Goal: Task Accomplishment & Management: Manage account settings

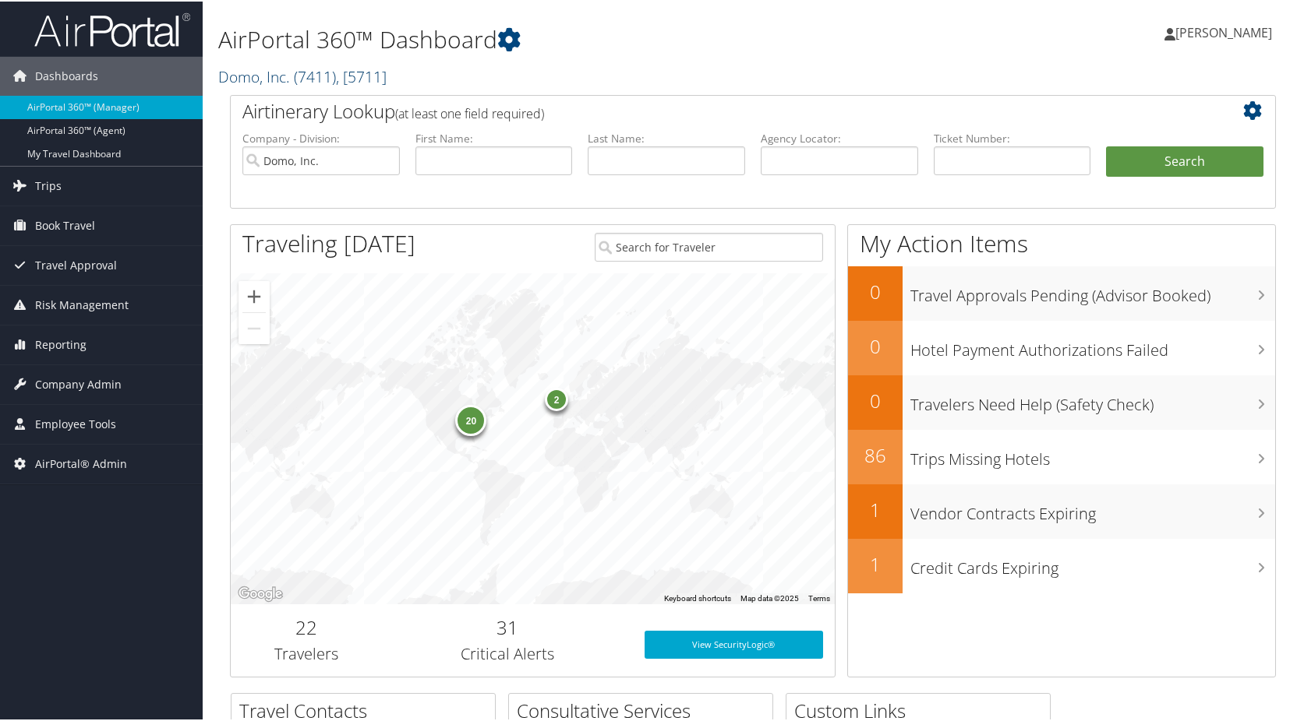
click at [363, 75] on span ", [ 5711 ]" at bounding box center [361, 75] width 51 height 21
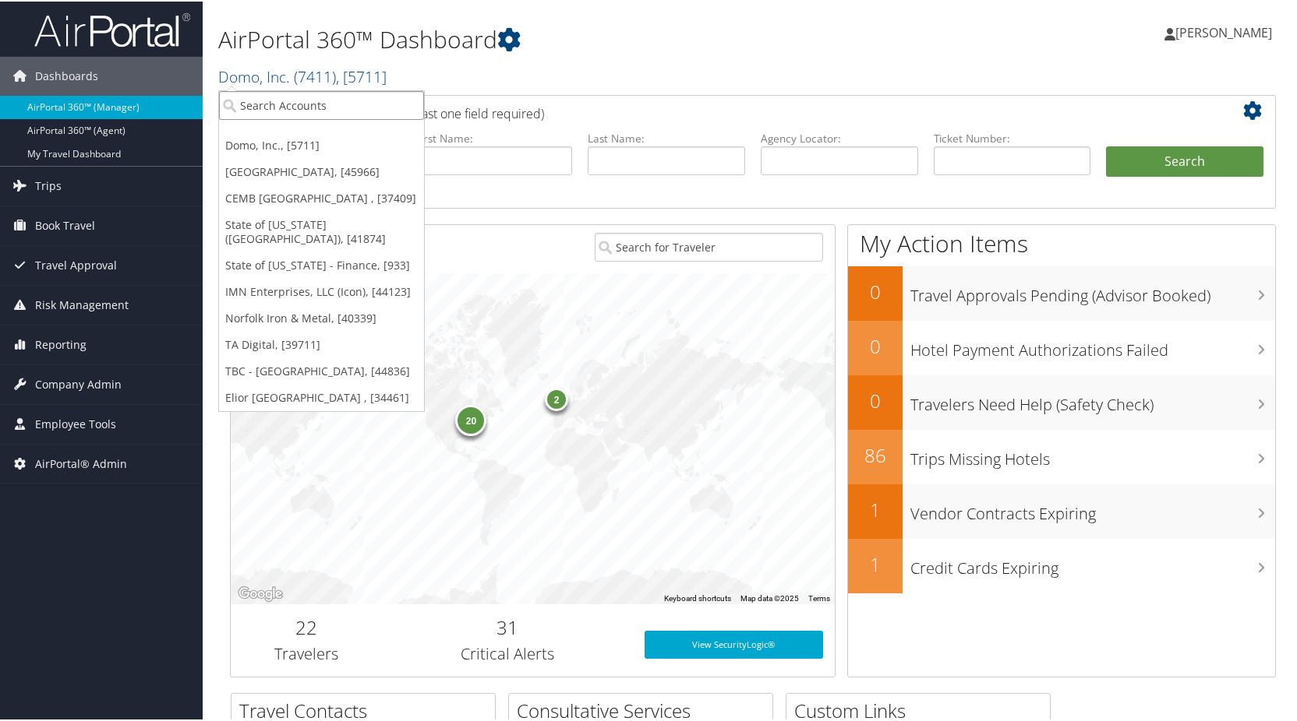
click at [296, 111] on input "search" at bounding box center [321, 104] width 205 height 29
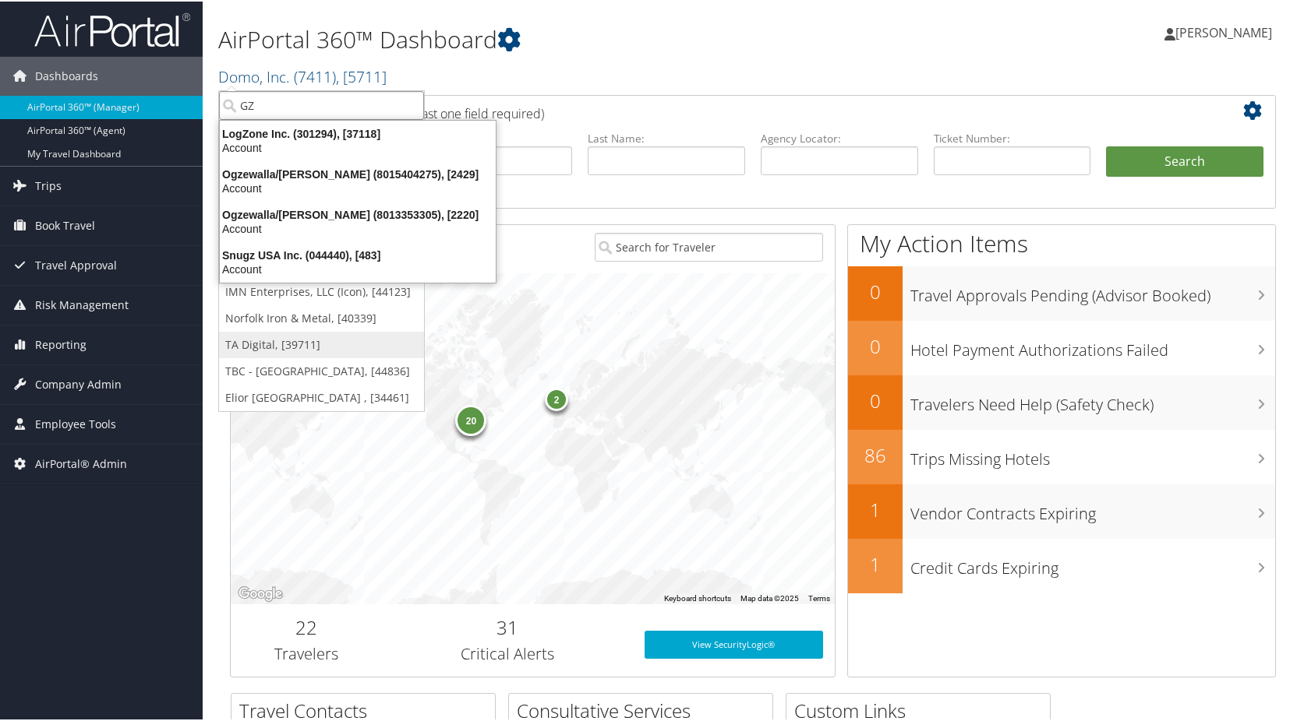
type input "GZ"
click at [303, 330] on link "TA Digital, [39711]" at bounding box center [321, 343] width 205 height 26
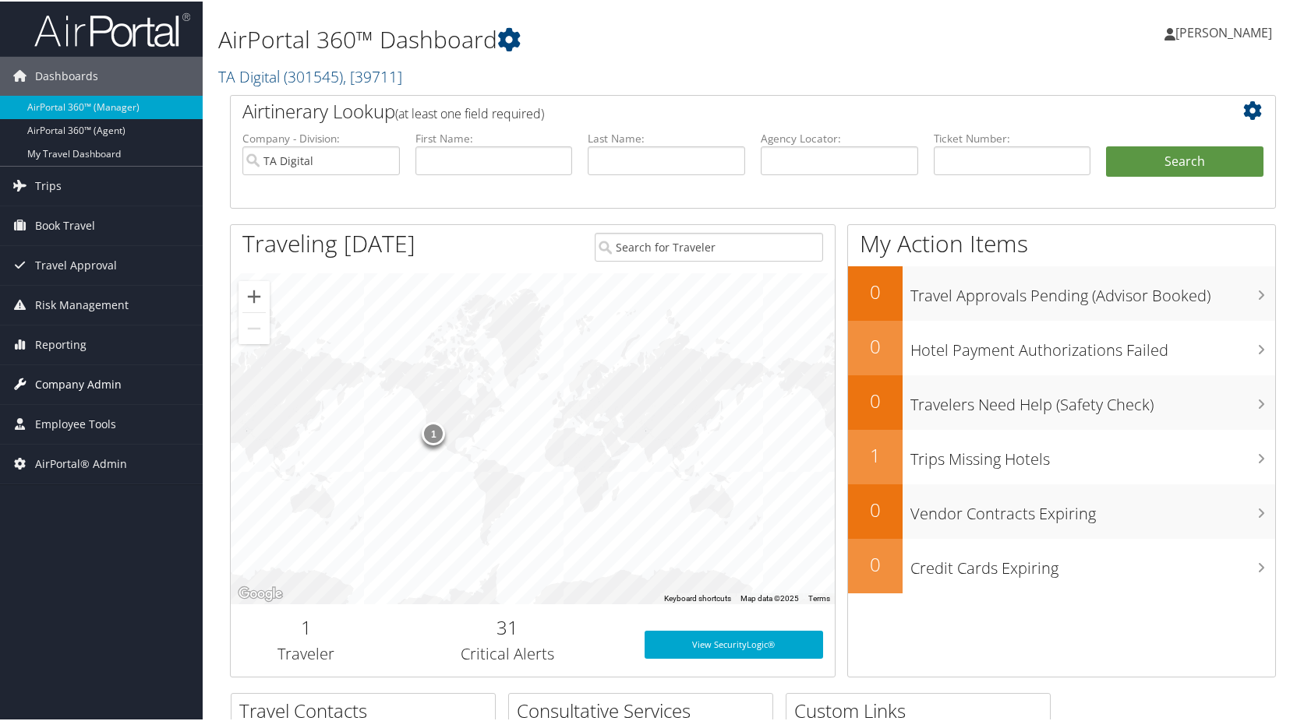
click at [70, 383] on span "Company Admin" at bounding box center [78, 383] width 86 height 39
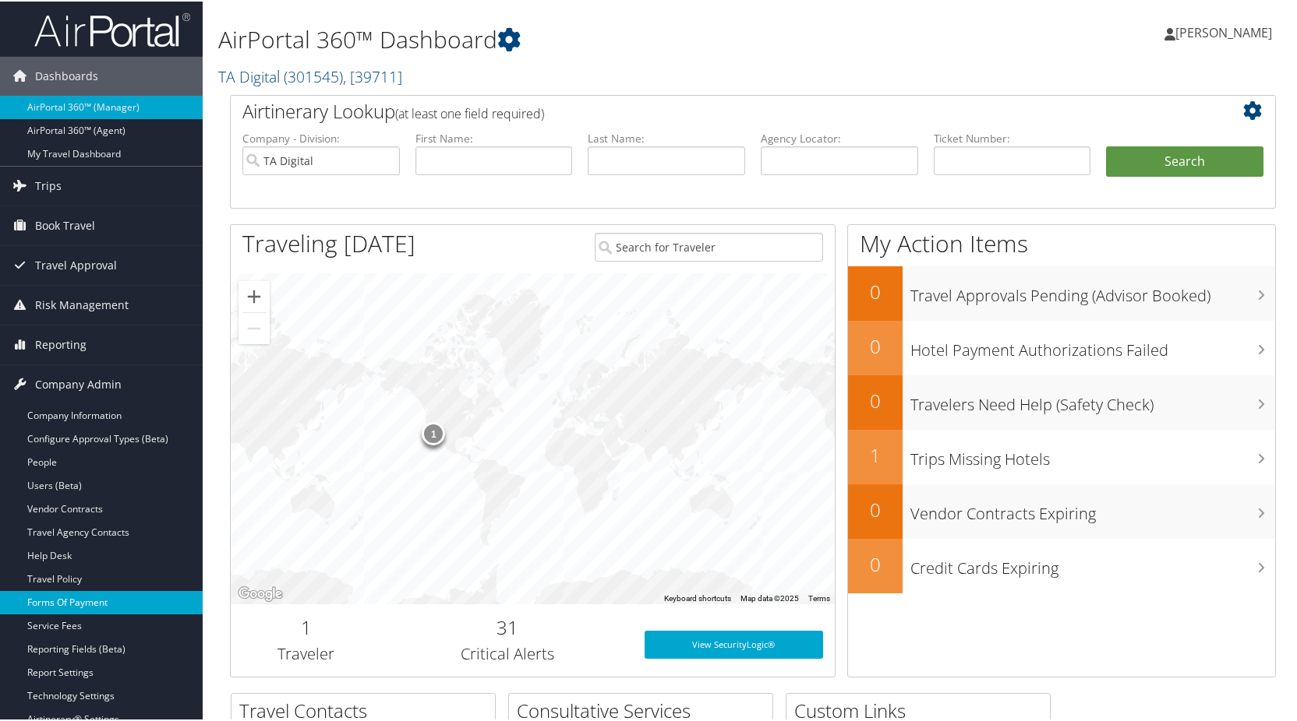
click at [91, 598] on link "Forms Of Payment" at bounding box center [101, 601] width 203 height 23
